Goal: Information Seeking & Learning: Learn about a topic

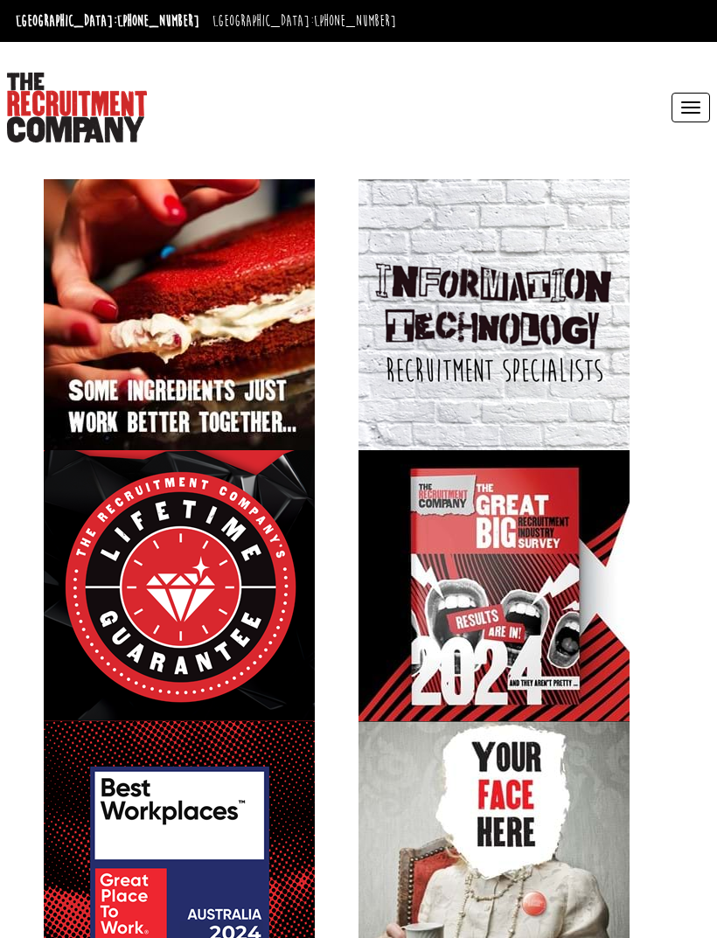
click at [679, 96] on button "Toggle navigation" at bounding box center [691, 108] width 38 height 30
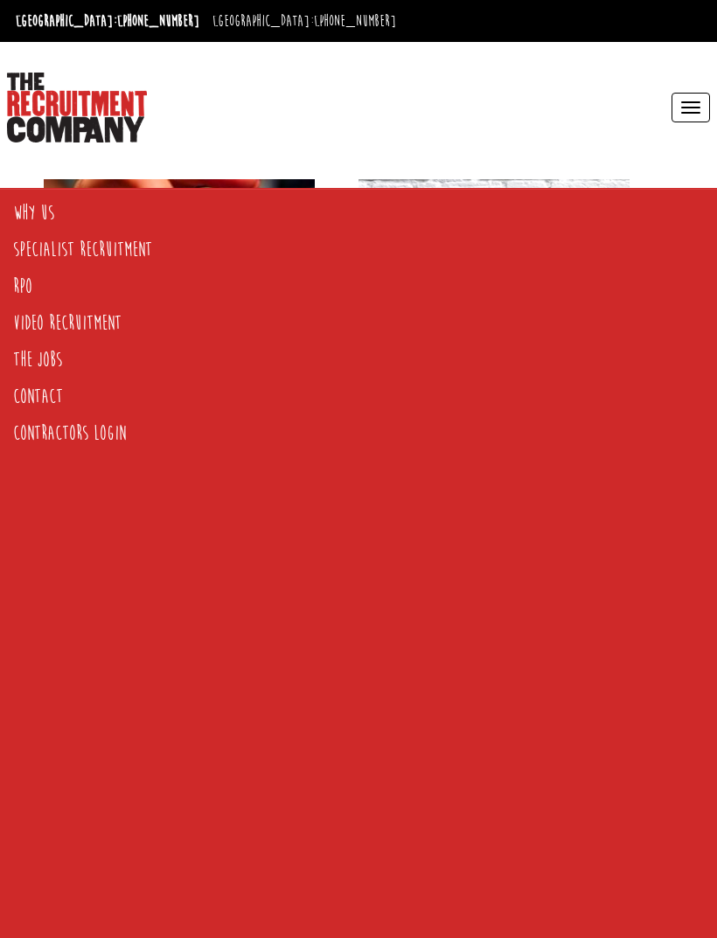
click at [52, 359] on link "The Jobs" at bounding box center [352, 360] width 705 height 37
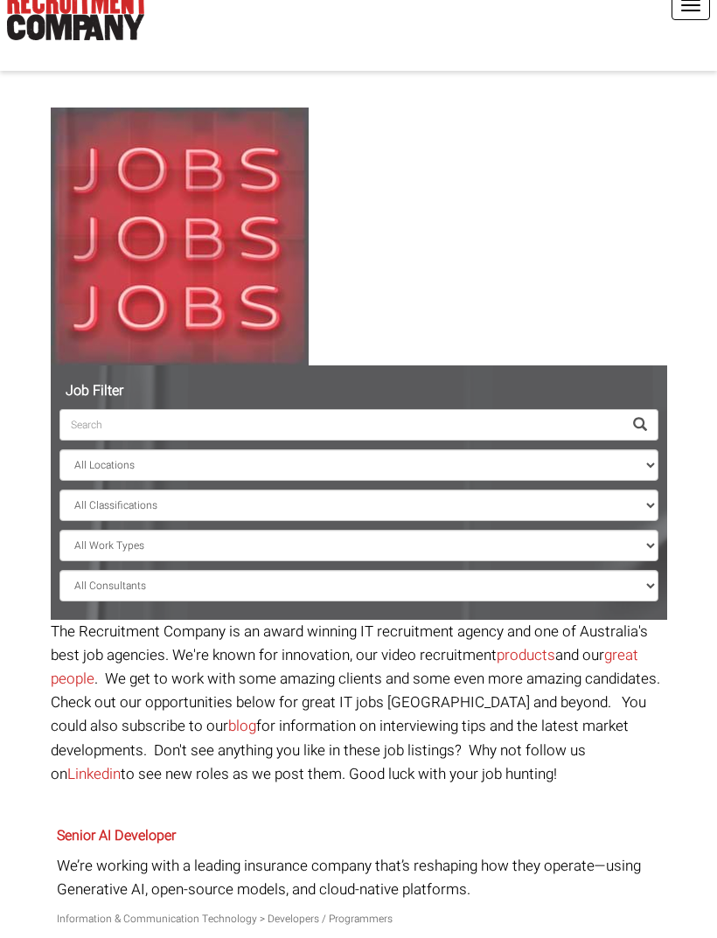
scroll to position [103, 0]
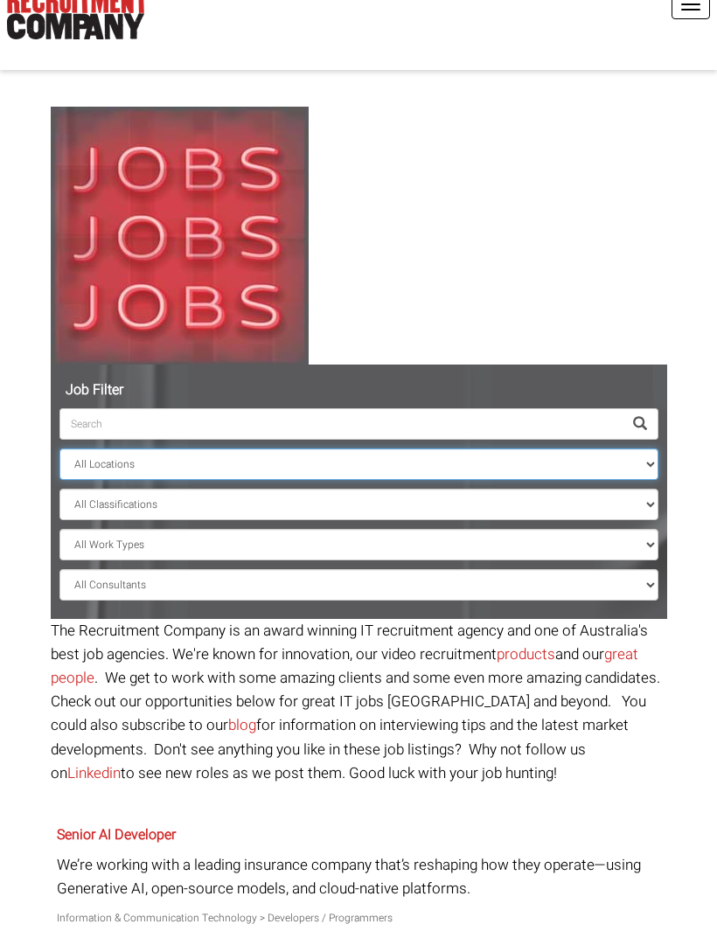
click at [631, 471] on select "All Locations [GEOGRAPHIC_DATA] [GEOGRAPHIC_DATA] [GEOGRAPHIC_DATA] [GEOGRAPHIC…" at bounding box center [358, 464] width 599 height 31
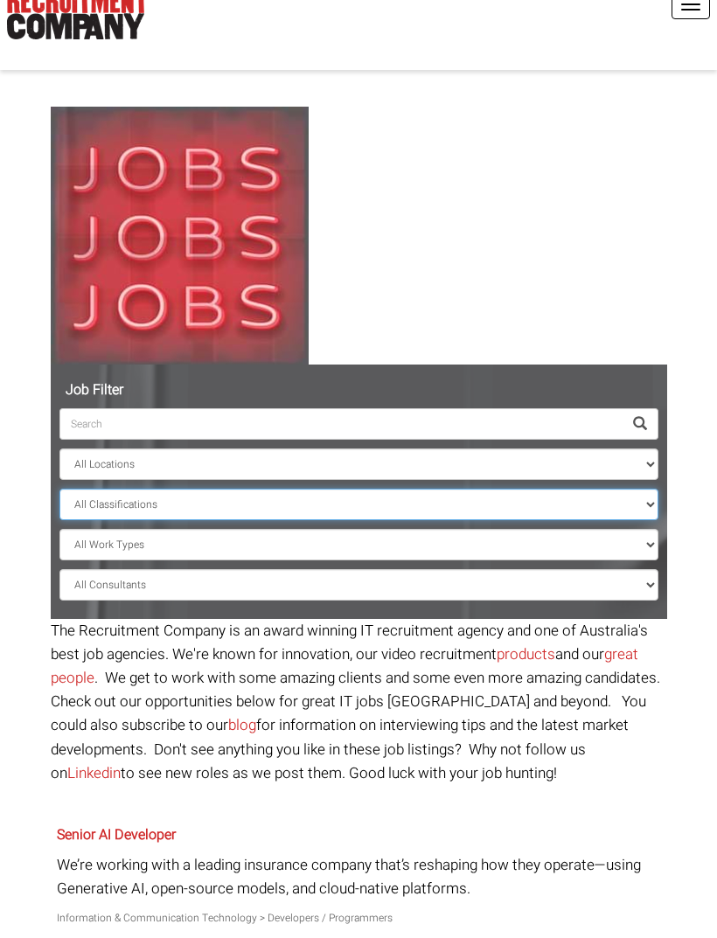
click at [625, 519] on select "All Classifications Banking & Financial Services Information & Communication Te…" at bounding box center [358, 504] width 599 height 31
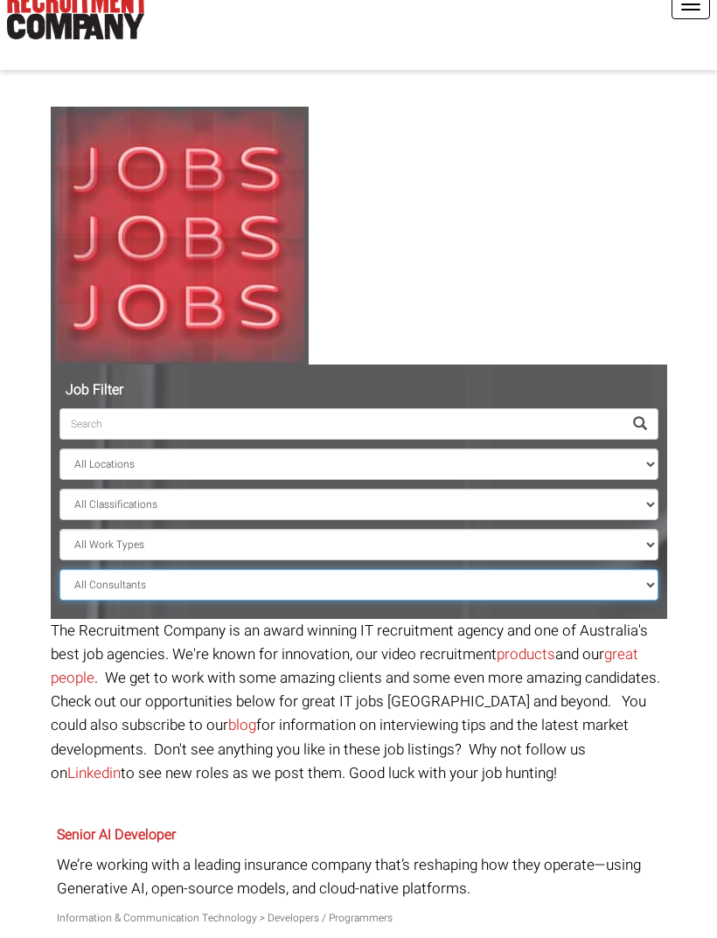
click at [632, 591] on select "All Consultants [PERSON_NAME] - Infrastructure, Cloud & DevOps, Contract [PERSO…" at bounding box center [358, 584] width 599 height 31
click at [629, 548] on select "All Work Types Full Time Part Time Casual Contract / Temp" at bounding box center [358, 544] width 599 height 31
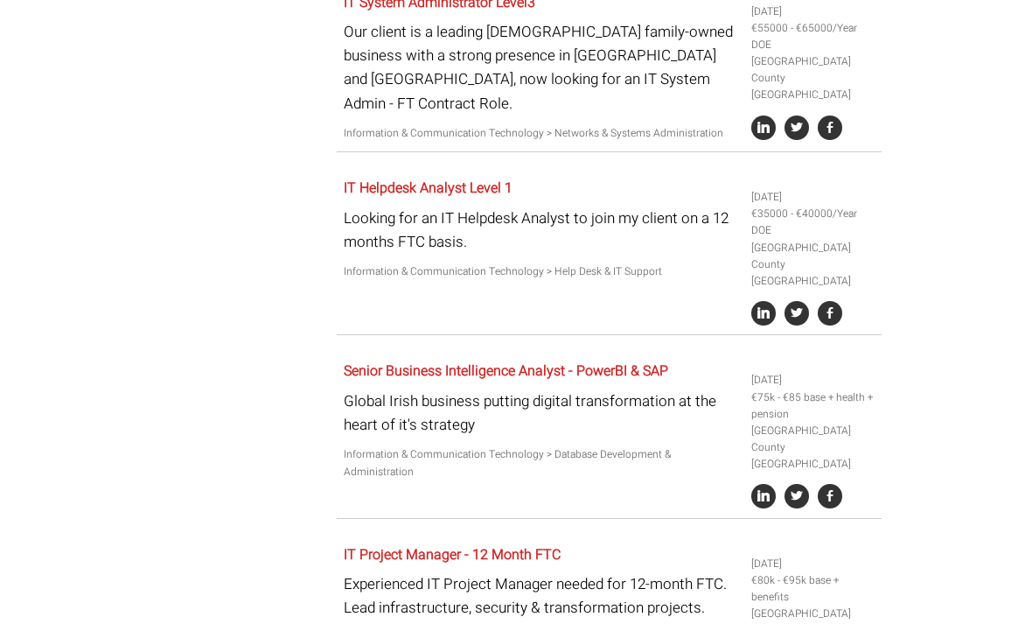
scroll to position [3677, 0]
